Goal: Task Accomplishment & Management: Manage account settings

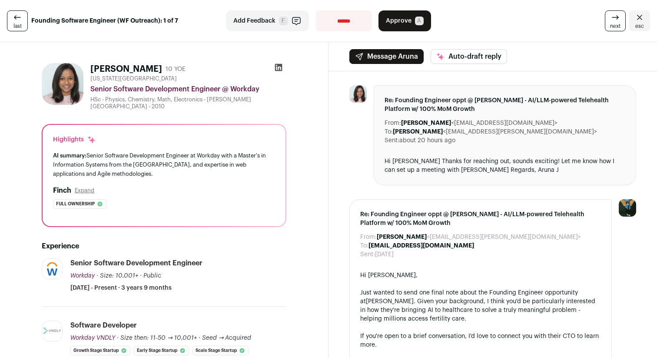
click at [278, 67] on icon at bounding box center [278, 67] width 9 height 9
click at [610, 15] on link "next" at bounding box center [615, 20] width 21 height 21
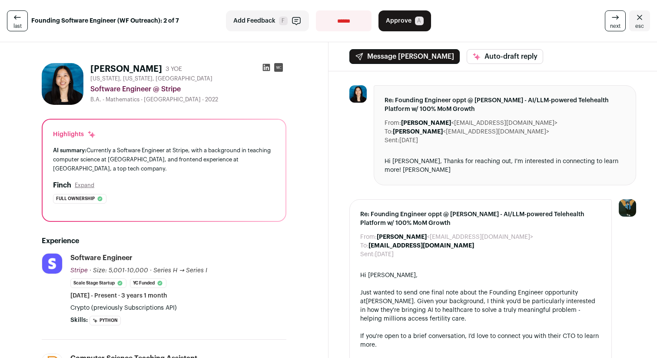
click at [412, 20] on button "Approve A" at bounding box center [405, 20] width 53 height 21
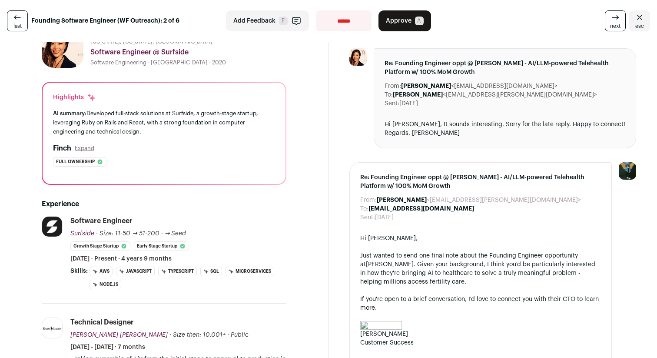
scroll to position [5, 0]
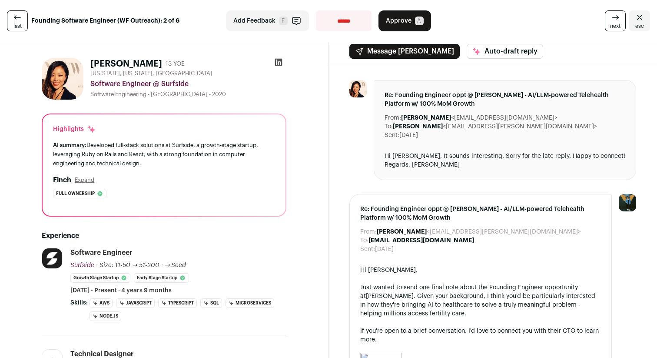
click at [277, 64] on icon at bounding box center [278, 62] width 7 height 7
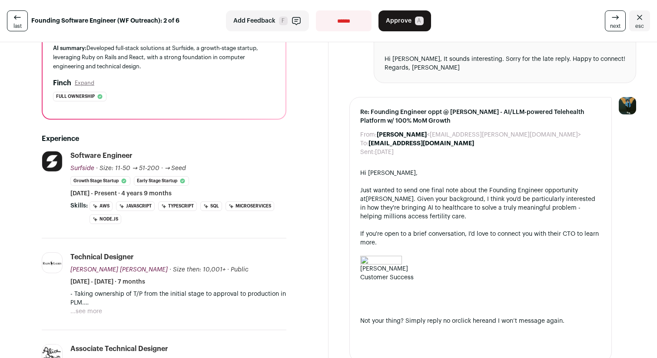
scroll to position [0, 0]
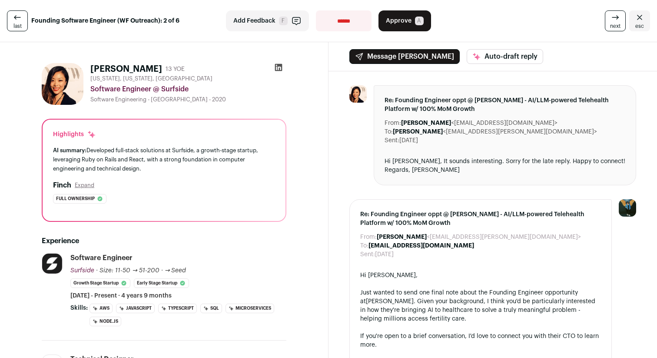
click at [424, 28] on button "Approve A" at bounding box center [405, 20] width 53 height 21
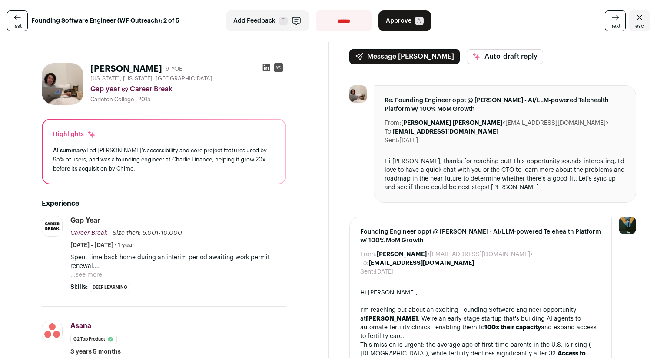
click at [265, 67] on icon at bounding box center [266, 67] width 9 height 9
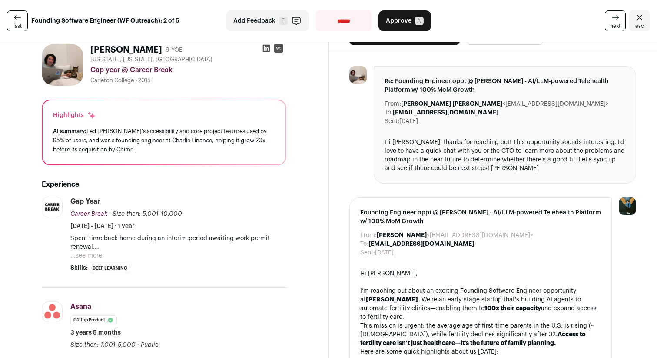
scroll to position [23, 0]
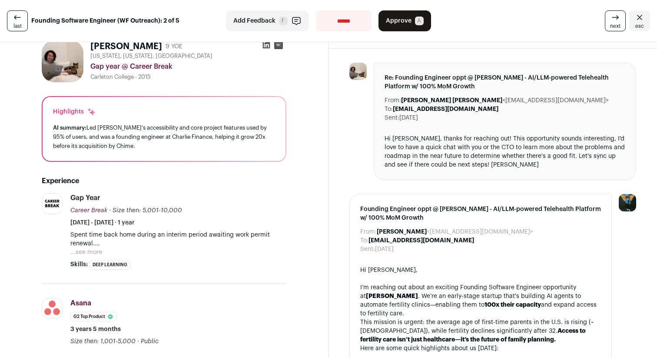
click at [403, 23] on span "Approve" at bounding box center [399, 21] width 26 height 9
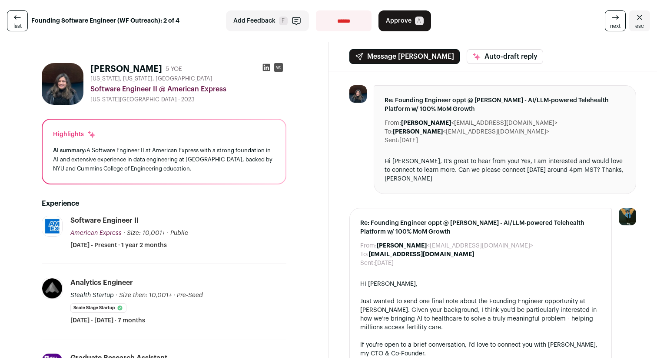
click at [408, 29] on button "Approve A" at bounding box center [405, 20] width 53 height 21
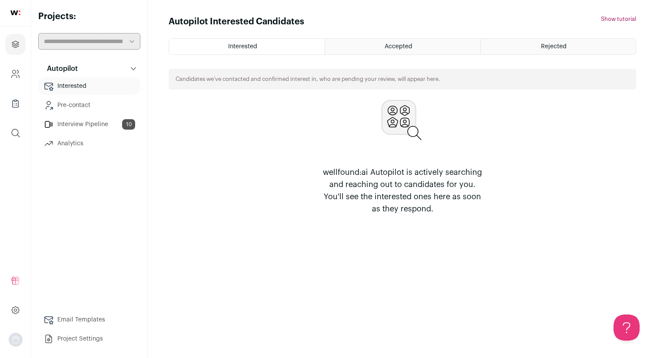
click at [87, 85] on link "Interested" at bounding box center [89, 85] width 102 height 17
click at [102, 123] on link "Interview Pipeline 10" at bounding box center [89, 124] width 102 height 17
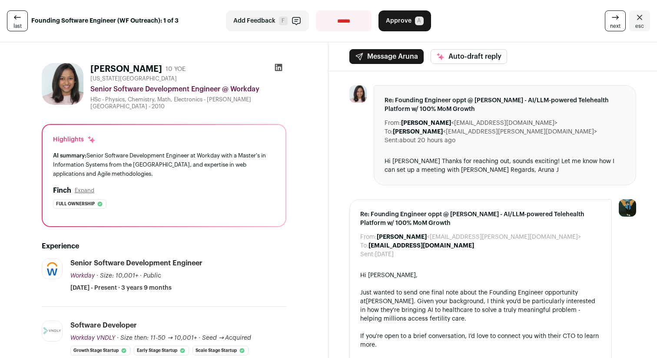
click at [402, 22] on span "Approve" at bounding box center [399, 21] width 26 height 9
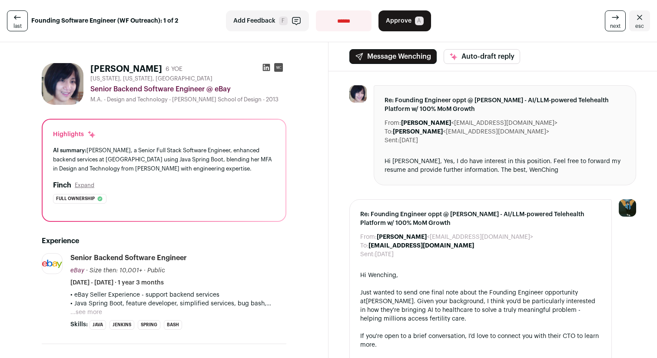
click at [399, 16] on button "Approve A" at bounding box center [405, 20] width 53 height 21
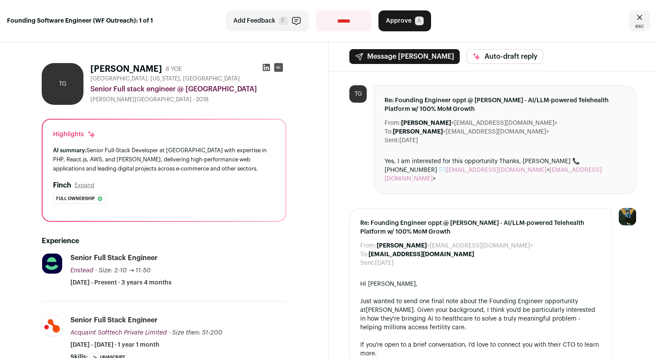
click at [340, 22] on select "**********" at bounding box center [344, 20] width 56 height 21
select select "**********"
click at [316, 10] on select "**********" at bounding box center [344, 20] width 56 height 21
